Goal: Transaction & Acquisition: Purchase product/service

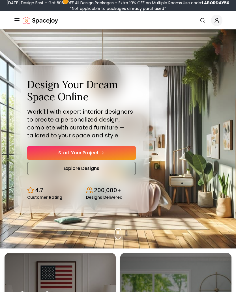
click at [102, 153] on icon "Hero section" at bounding box center [102, 153] width 3 height 0
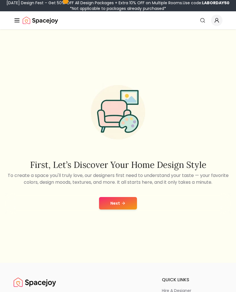
click at [127, 200] on button "Next" at bounding box center [118, 203] width 38 height 12
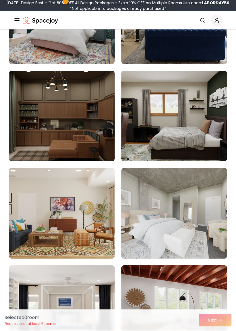
scroll to position [811, 0]
click at [70, 115] on img at bounding box center [61, 116] width 105 height 90
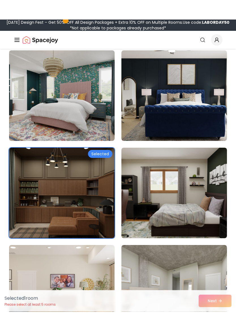
scroll to position [731, 0]
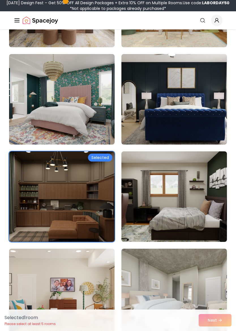
click at [196, 197] on img at bounding box center [173, 196] width 105 height 90
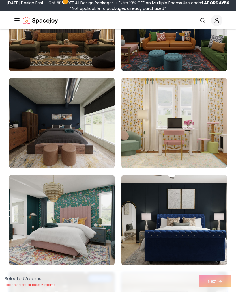
click at [90, 129] on img at bounding box center [61, 123] width 105 height 90
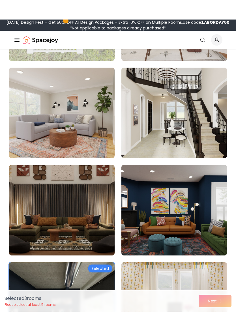
scroll to position [447, 0]
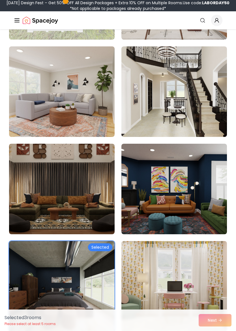
click at [81, 149] on img at bounding box center [61, 189] width 105 height 90
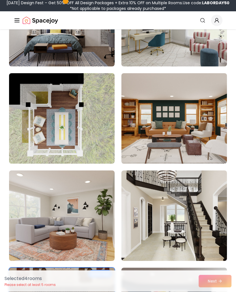
scroll to position [323, 0]
click at [169, 200] on img at bounding box center [173, 215] width 105 height 90
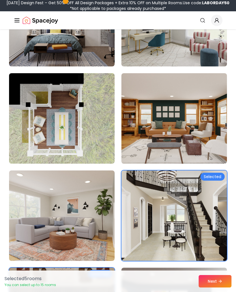
scroll to position [324, 0]
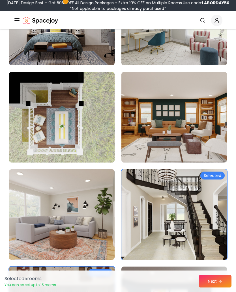
click at [219, 282] on icon at bounding box center [220, 281] width 5 height 5
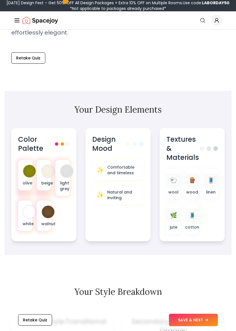
click at [194, 292] on button "SAVE & NEXT" at bounding box center [193, 320] width 49 height 12
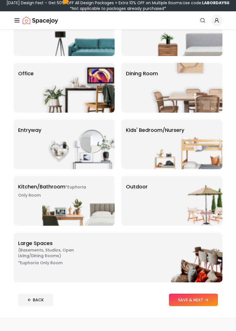
scroll to position [72, 0]
click at [73, 207] on img at bounding box center [78, 201] width 72 height 50
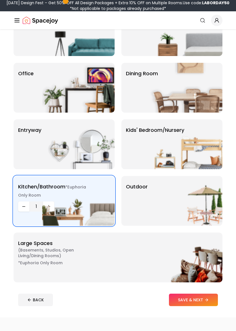
click at [202, 292] on button "SAVE & NEXT" at bounding box center [193, 299] width 49 height 12
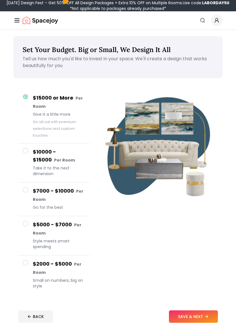
click at [77, 197] on h4 "$7000 - $10000 Per Room" at bounding box center [59, 195] width 53 height 16
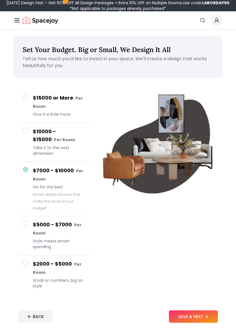
click at [66, 105] on h4 "$15000 or More Per Room" at bounding box center [59, 102] width 53 height 16
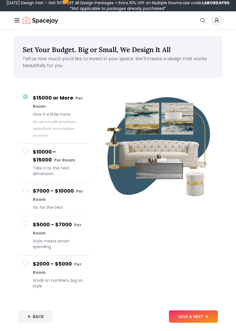
click at [204, 292] on button "SAVE & NEXT" at bounding box center [193, 316] width 49 height 12
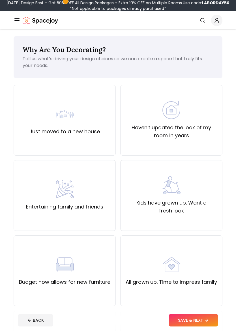
click at [200, 120] on div "Haven't updated the look of my room in years" at bounding box center [171, 120] width 92 height 38
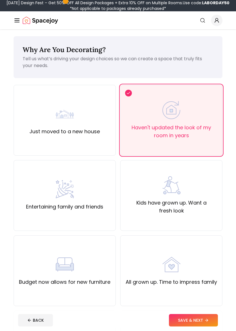
click at [192, 292] on button "SAVE & NEXT" at bounding box center [193, 320] width 49 height 12
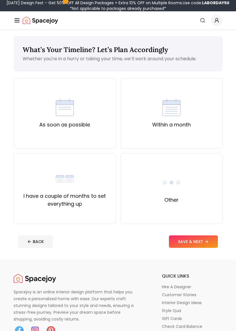
click at [100, 178] on div "I have a couple of months to set everything up" at bounding box center [64, 188] width 92 height 38
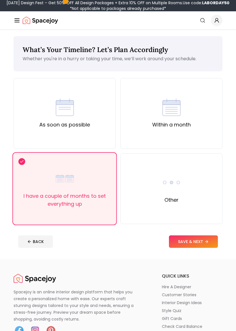
click at [180, 187] on img at bounding box center [171, 182] width 18 height 18
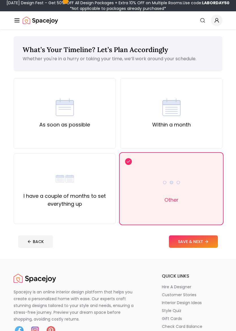
click at [201, 243] on button "SAVE & NEXT" at bounding box center [193, 241] width 49 height 12
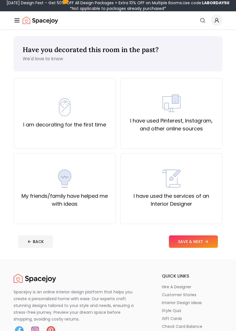
click at [76, 170] on div "My friends/family have helped me with ideas" at bounding box center [64, 188] width 92 height 38
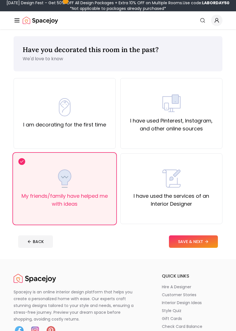
click at [199, 237] on button "SAVE & NEXT" at bounding box center [193, 241] width 49 height 12
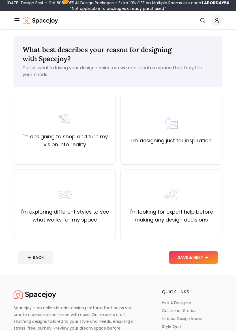
click at [181, 257] on button "SAVE & NEXT" at bounding box center [193, 257] width 49 height 12
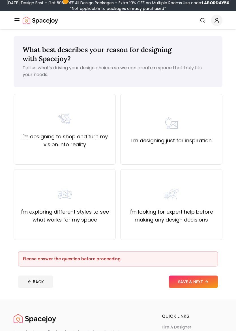
click at [97, 119] on div "I'm designing to shop and turn my vision into reality" at bounding box center [64, 129] width 92 height 38
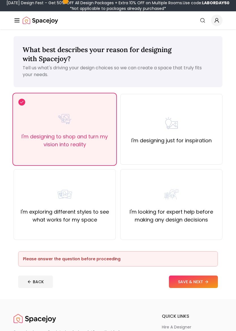
click at [179, 278] on button "SAVE & NEXT" at bounding box center [193, 281] width 49 height 12
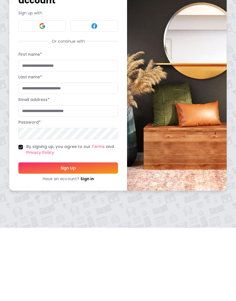
click at [84, 178] on input "Email address *" at bounding box center [67, 183] width 99 height 11
type input "*****"
type input "**********"
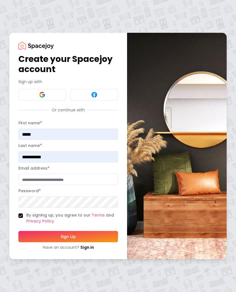
type input "**********"
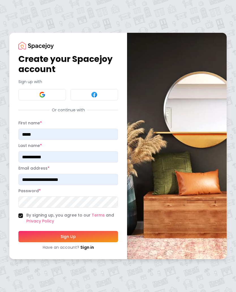
click at [95, 231] on button "Sign Up" at bounding box center [67, 236] width 99 height 11
